Goal: Task Accomplishment & Management: Use online tool/utility

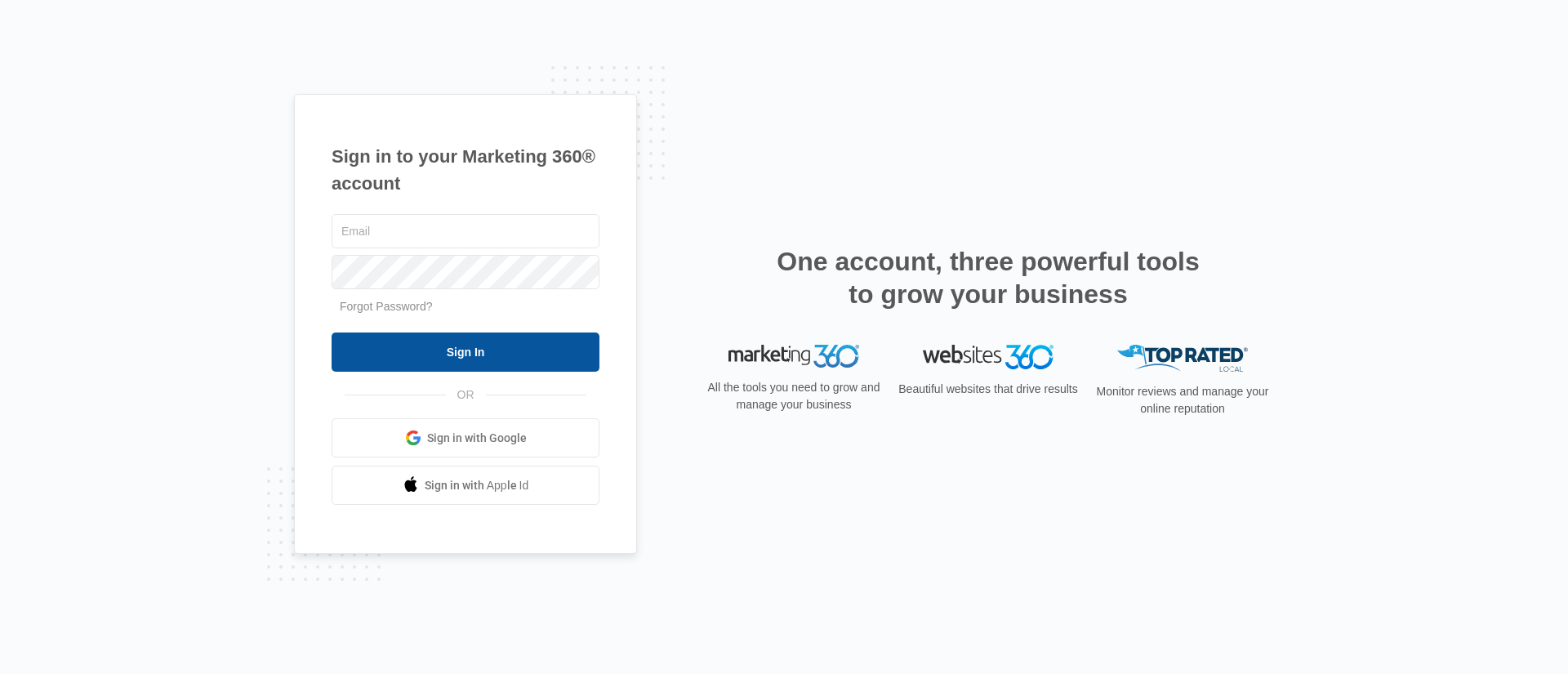
type input "[PERSON_NAME][EMAIL_ADDRESS][PERSON_NAME][DOMAIN_NAME]"
click at [398, 356] on input "Sign In" at bounding box center [465, 352] width 268 height 39
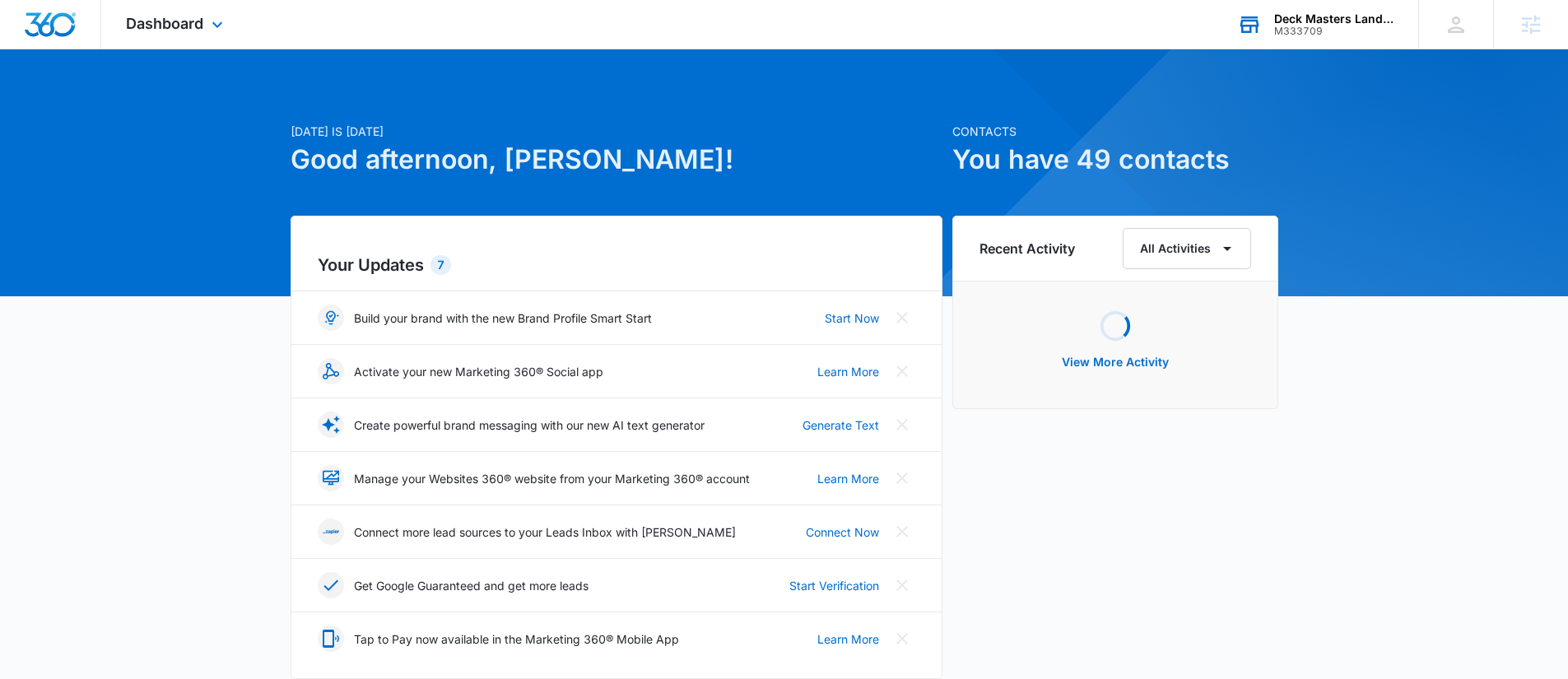
click at [1287, 26] on div "M333709" at bounding box center [1334, 31] width 120 height 12
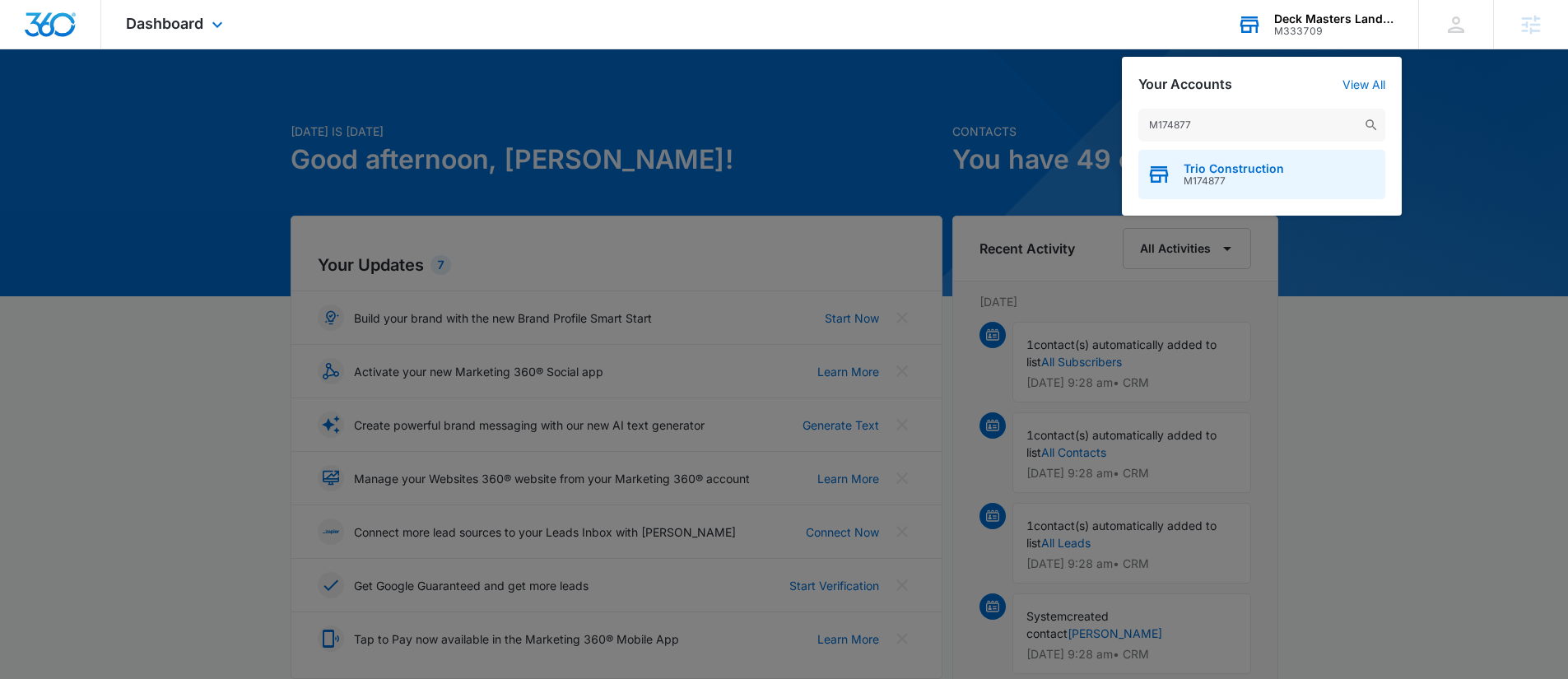
type input "M174877"
click at [1194, 165] on span "Trio Construction" at bounding box center [1233, 169] width 100 height 13
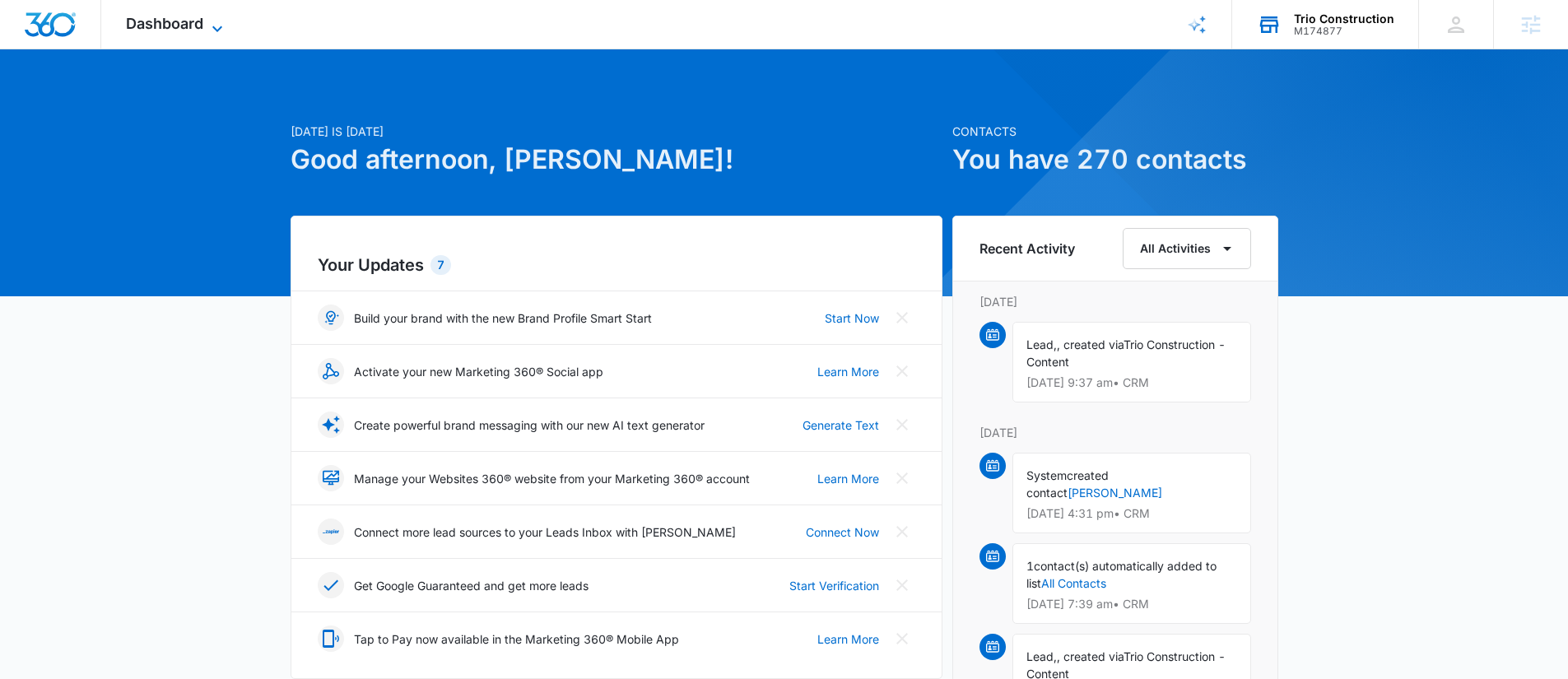
click at [173, 24] on span "Dashboard" at bounding box center [164, 23] width 77 height 17
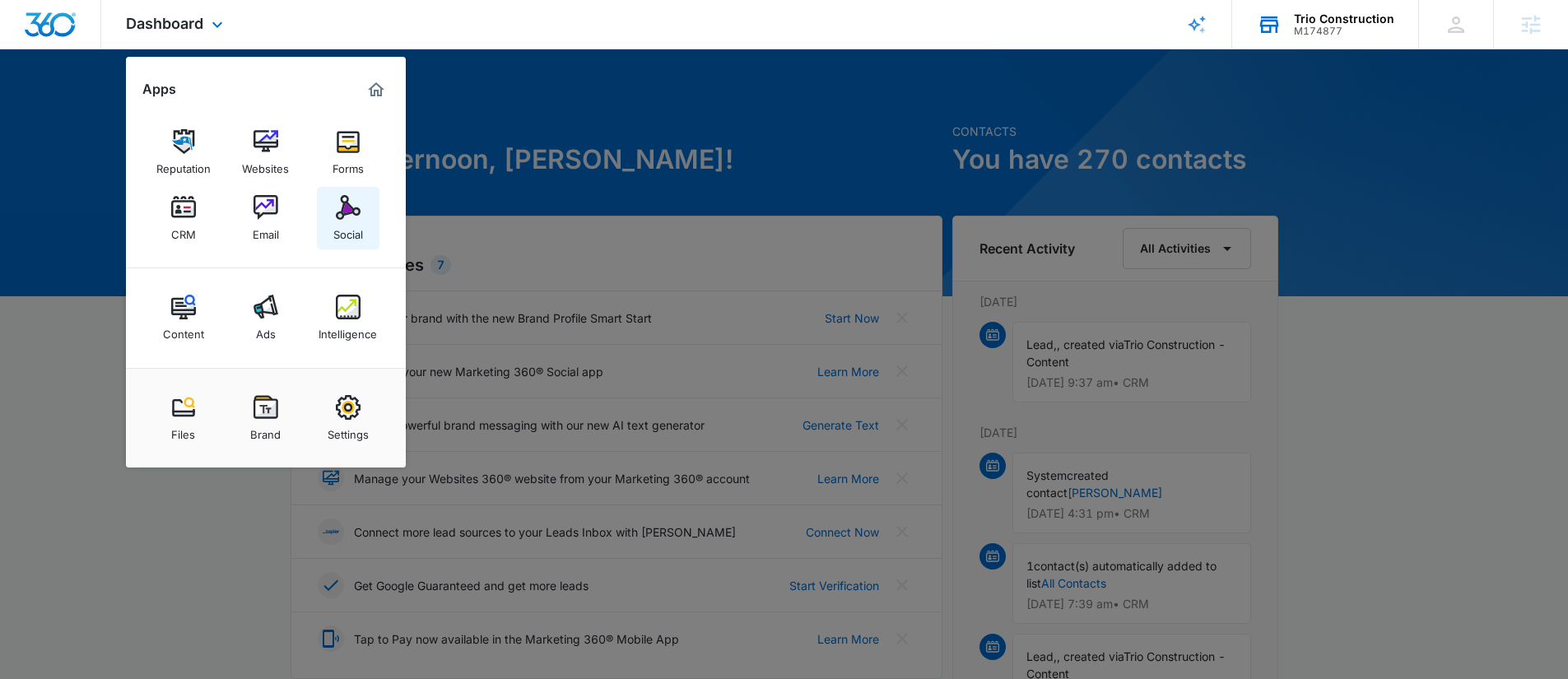
click at [343, 206] on img at bounding box center [348, 208] width 25 height 25
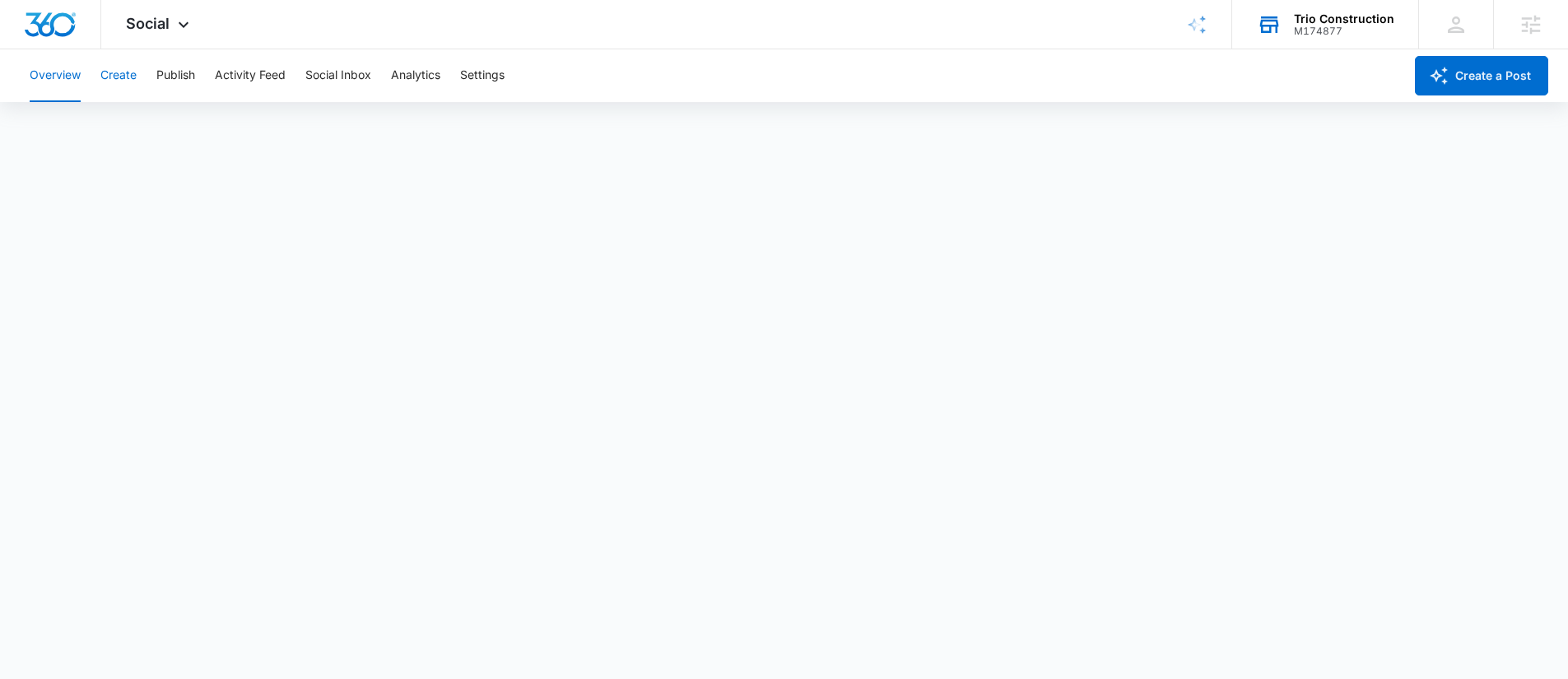
click at [116, 70] on button "Create" at bounding box center [118, 76] width 36 height 53
click at [149, 122] on button "Approvals" at bounding box center [161, 126] width 55 height 46
click at [45, 79] on button "Overview" at bounding box center [55, 76] width 51 height 53
click at [122, 68] on button "Create" at bounding box center [118, 76] width 36 height 53
